Goal: Find specific page/section: Find specific page/section

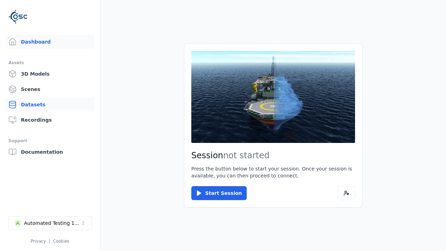
click at [50, 104] on link "Datasets" at bounding box center [50, 105] width 89 height 14
